Goal: Task Accomplishment & Management: Manage account settings

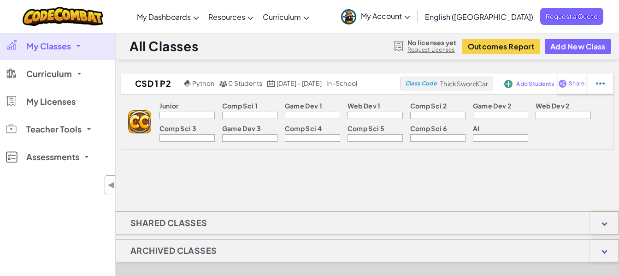
click at [159, 109] on p "Junior" at bounding box center [168, 105] width 19 height 7
click at [128, 111] on img at bounding box center [139, 121] width 23 height 23
click at [151, 109] on div "Junior Comp Sci 1 Game Dev 1 Web Dev 1 Comp Sci 2 Game Dev 2 Web Dev 2 Comp Sci…" at bounding box center [382, 121] width 462 height 54
click at [542, 82] on span "Add Students" at bounding box center [535, 84] width 38 height 6
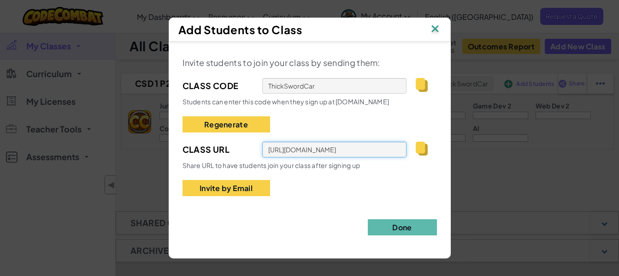
click at [334, 153] on input "[URL][DOMAIN_NAME]" at bounding box center [334, 149] width 145 height 16
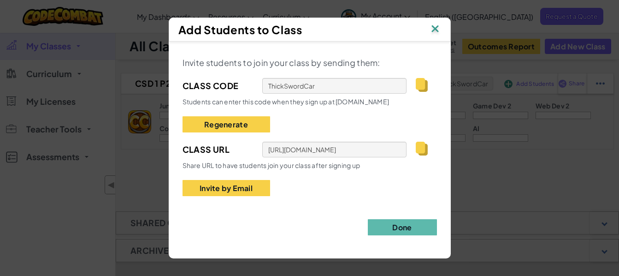
click at [425, 149] on img at bounding box center [422, 148] width 12 height 14
click at [397, 221] on button "Done" at bounding box center [402, 227] width 69 height 16
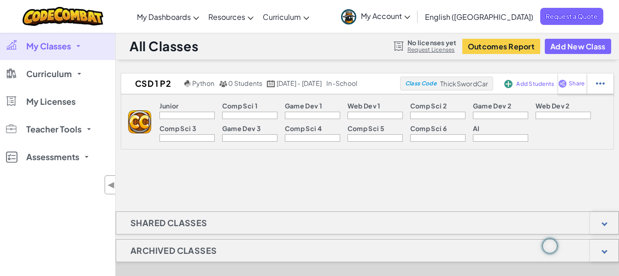
click at [159, 108] on p "Junior" at bounding box center [168, 105] width 19 height 7
click at [241, 111] on div "Comp Sci 1" at bounding box center [249, 107] width 55 height 10
click at [239, 114] on div at bounding box center [249, 115] width 55 height 7
click at [286, 114] on div at bounding box center [312, 115] width 55 height 7
click at [361, 122] on div "Junior Comp Sci 1 Game Dev 1 Web Dev 1 Comp Sci 2 Game Dev 2 Web Dev 2 Comp Sci…" at bounding box center [382, 121] width 462 height 54
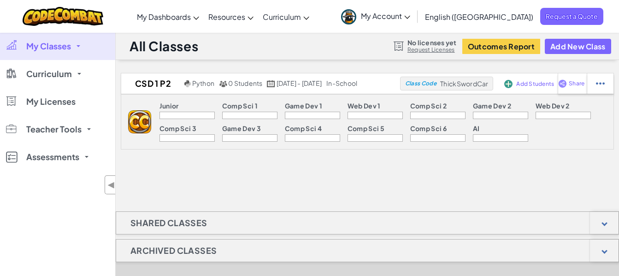
drag, startPoint x: 433, startPoint y: 116, endPoint x: 468, endPoint y: 116, distance: 35.5
click at [433, 116] on div at bounding box center [437, 115] width 55 height 7
click at [535, 114] on div at bounding box center [562, 115] width 55 height 7
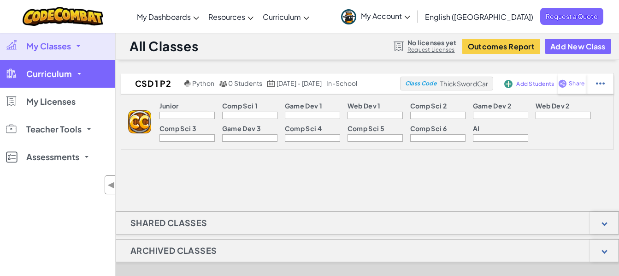
click at [77, 74] on span at bounding box center [79, 74] width 4 height 2
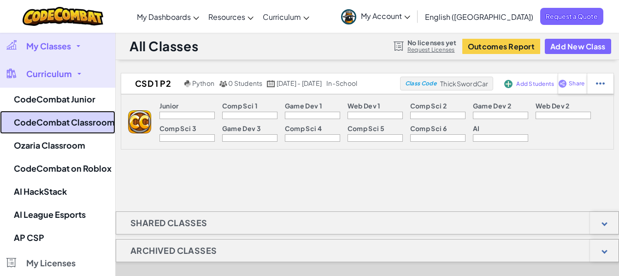
click at [57, 119] on link "CodeCombat Classroom" at bounding box center [57, 122] width 115 height 23
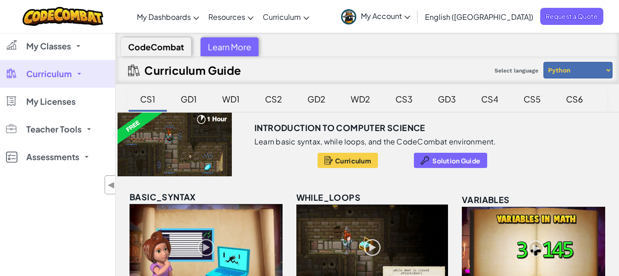
click at [570, 71] on select "Python JavaScript" at bounding box center [577, 70] width 69 height 17
click at [153, 94] on div "CS1" at bounding box center [148, 99] width 34 height 22
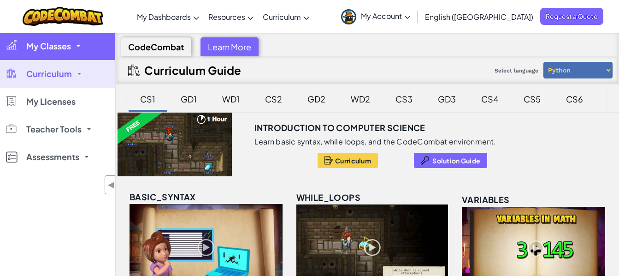
click at [70, 49] on span "My Classes" at bounding box center [48, 46] width 45 height 8
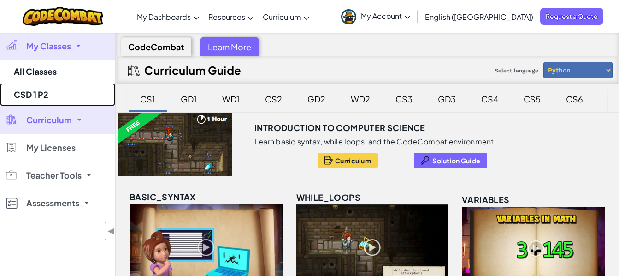
click at [34, 87] on link "CSD 1 P2" at bounding box center [57, 94] width 115 height 23
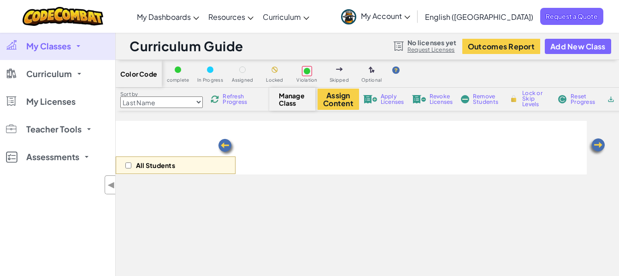
select select "560f1a9f22961295f9427742"
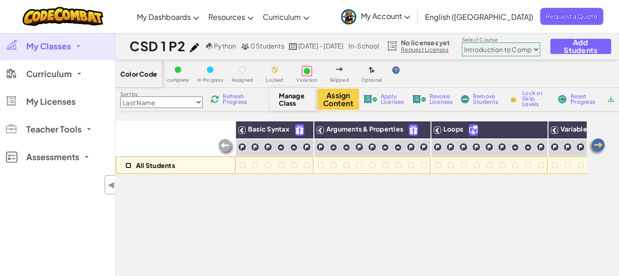
click at [128, 164] on input "checkbox" at bounding box center [128, 165] width 6 height 6
checkbox input "true"
click at [597, 147] on img at bounding box center [597, 146] width 18 height 18
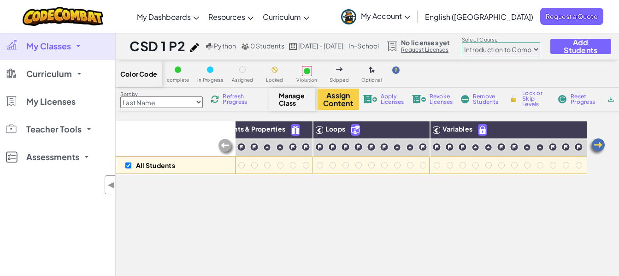
scroll to position [0, 150]
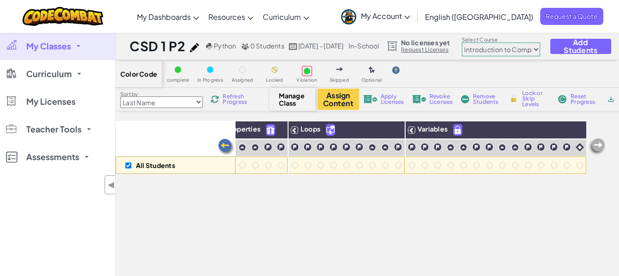
click at [223, 144] on img at bounding box center [226, 147] width 18 height 18
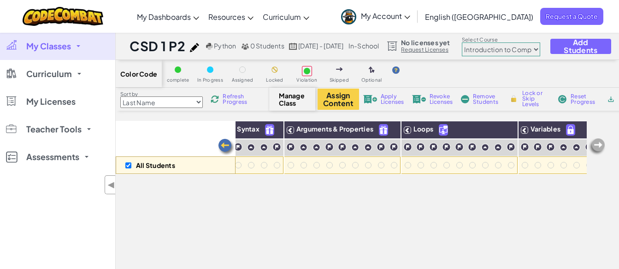
scroll to position [0, 0]
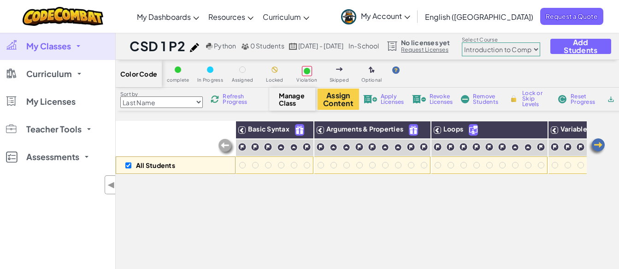
click at [225, 193] on div "All Students Basic Syntax Arguments & Properties Loops Variables" at bounding box center [351, 250] width 471 height 258
